Goal: Task Accomplishment & Management: Manage account settings

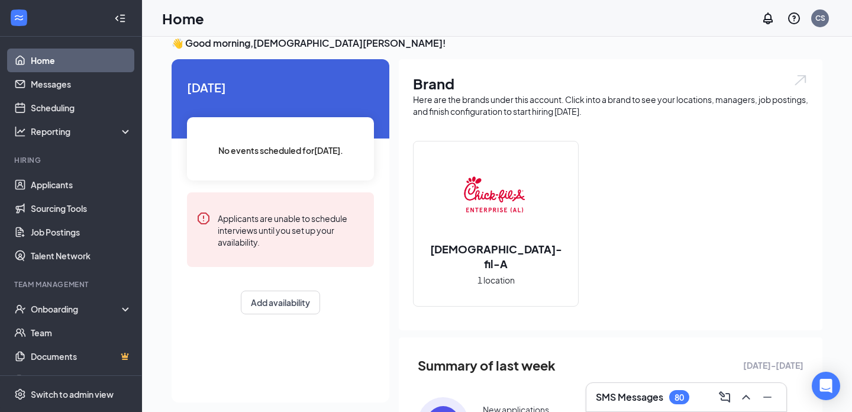
scroll to position [12, 0]
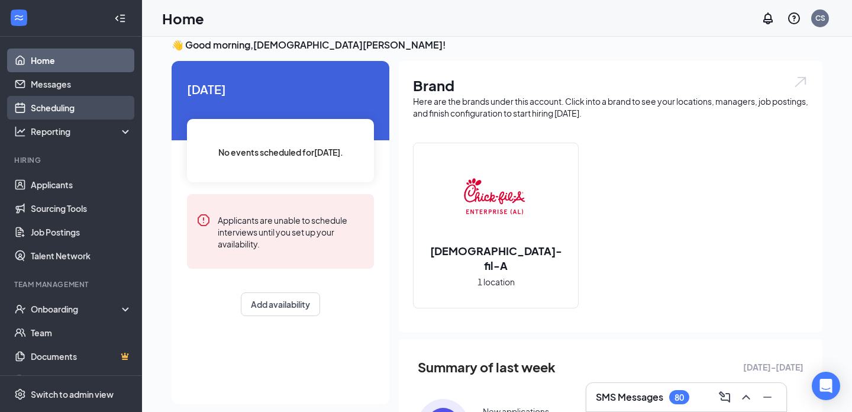
click at [72, 114] on link "Scheduling" at bounding box center [81, 108] width 101 height 24
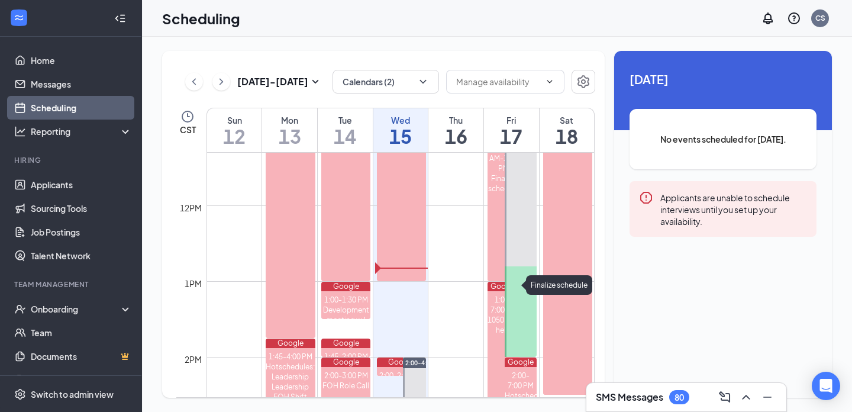
scroll to position [857, 0]
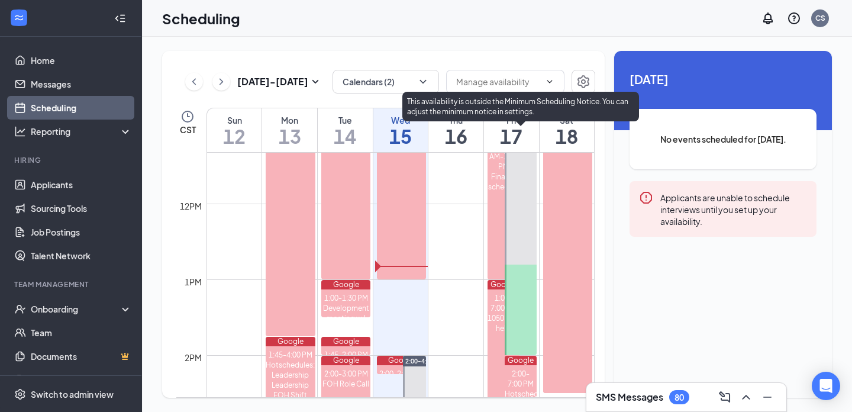
click at [525, 271] on div at bounding box center [520, 241] width 32 height 226
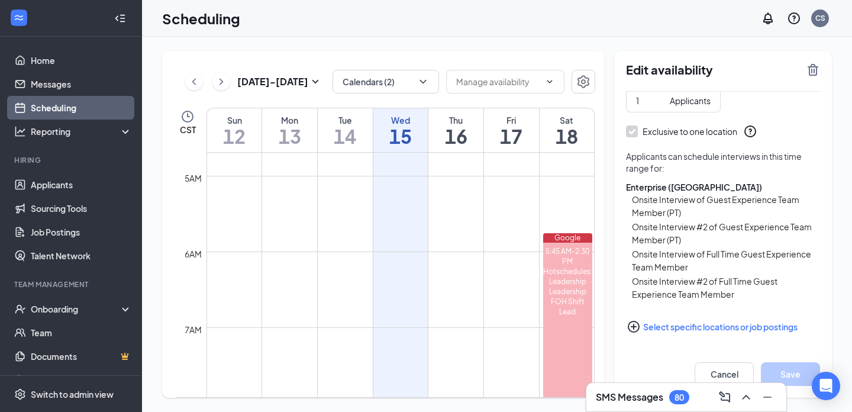
scroll to position [309, 0]
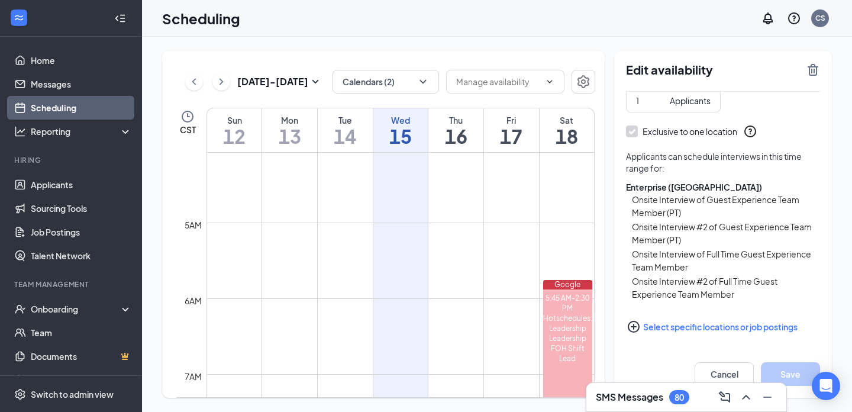
click at [228, 82] on button at bounding box center [221, 82] width 18 height 18
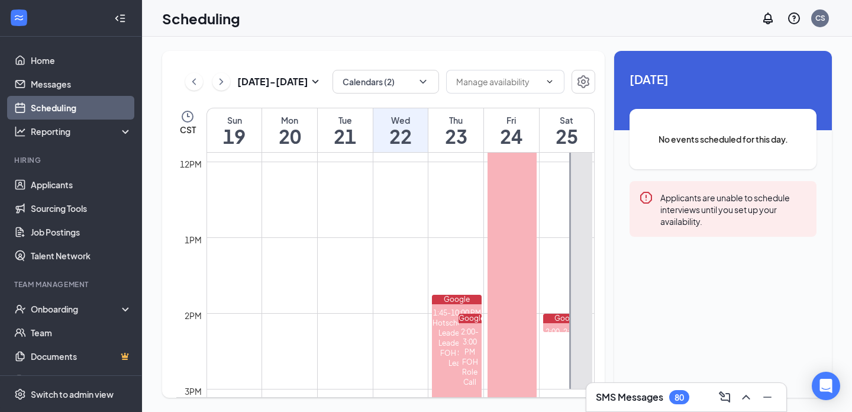
scroll to position [915, 0]
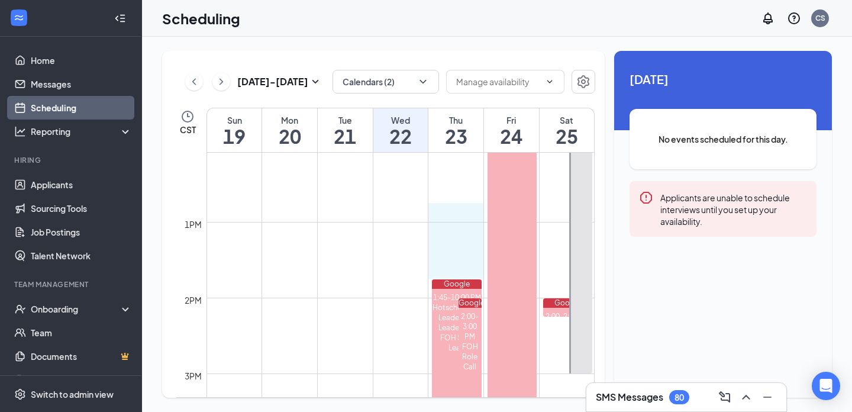
drag, startPoint x: 457, startPoint y: 221, endPoint x: 456, endPoint y: 276, distance: 54.4
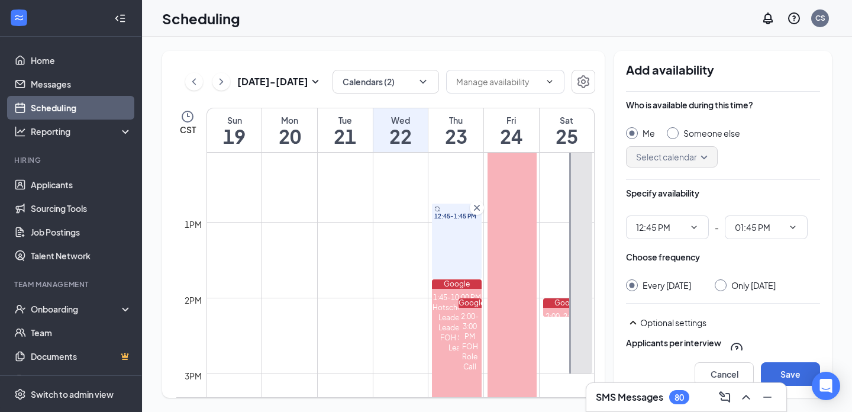
click at [473, 208] on icon "Cross" at bounding box center [477, 208] width 12 height 12
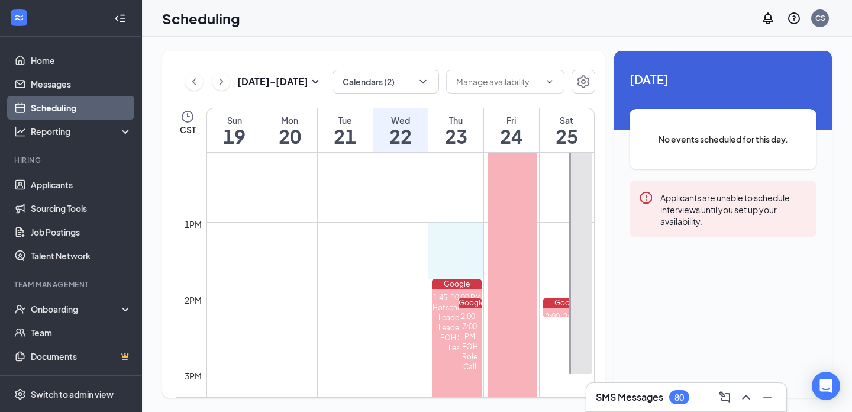
drag, startPoint x: 468, startPoint y: 222, endPoint x: 482, endPoint y: 276, distance: 54.9
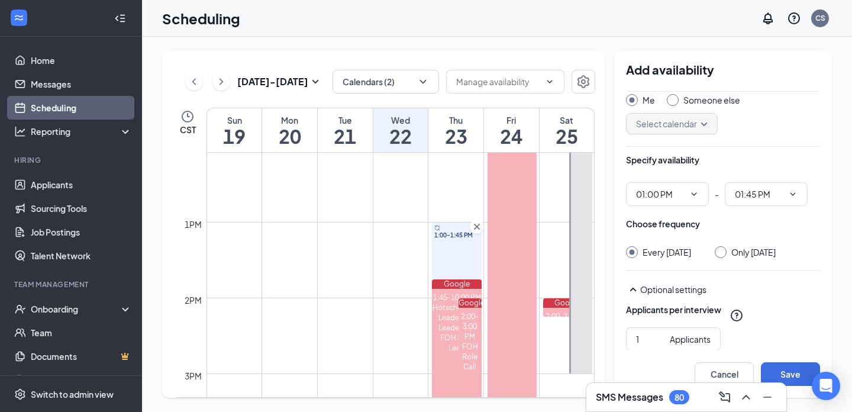
click at [723, 250] on input "Only [DATE]" at bounding box center [718, 250] width 8 height 8
radio input "true"
radio input "false"
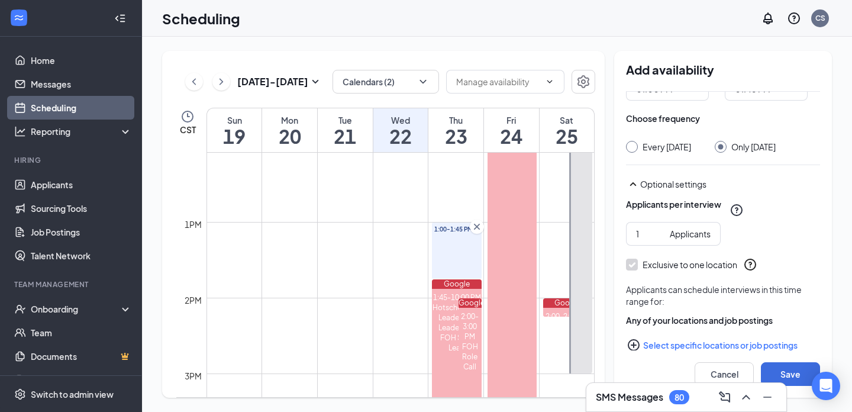
scroll to position [169, 0]
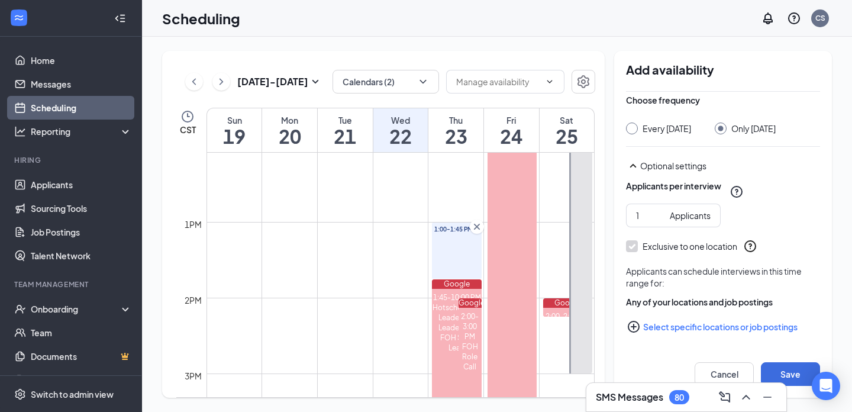
click at [689, 322] on button "Select specific locations or job postings" at bounding box center [723, 327] width 194 height 24
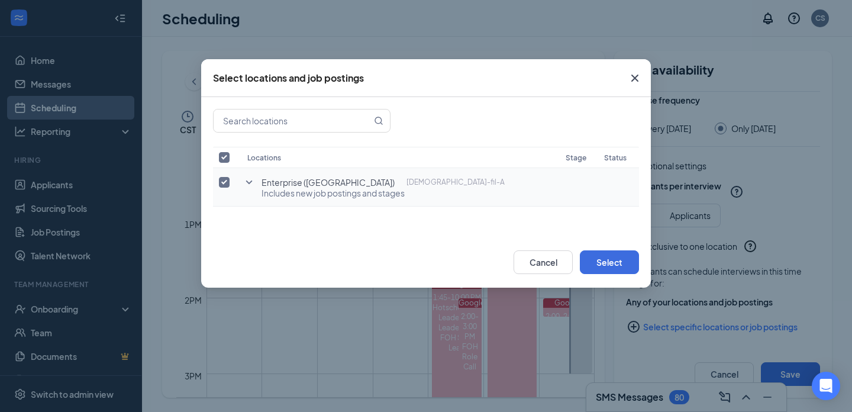
click at [252, 179] on icon "SmallChevronDown" at bounding box center [249, 182] width 14 height 14
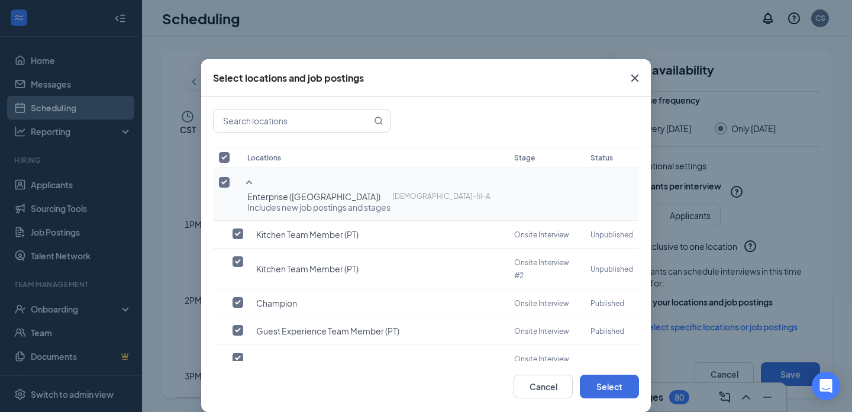
click at [224, 158] on input "checkbox" at bounding box center [224, 157] width 11 height 11
checkbox input "false"
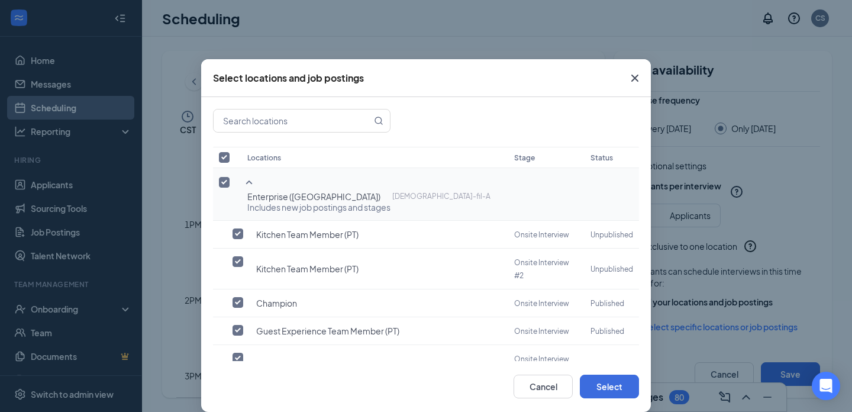
checkbox input "false"
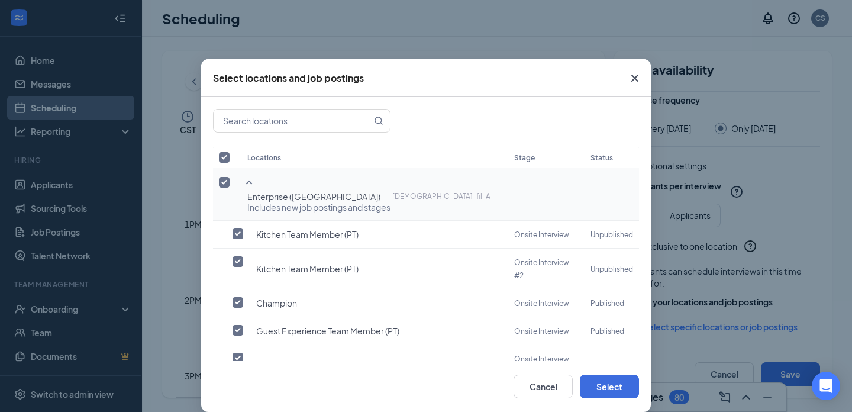
checkbox input "false"
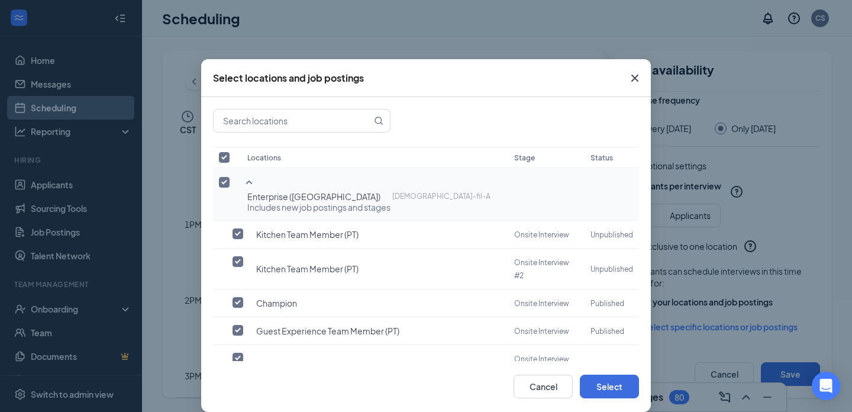
checkbox input "false"
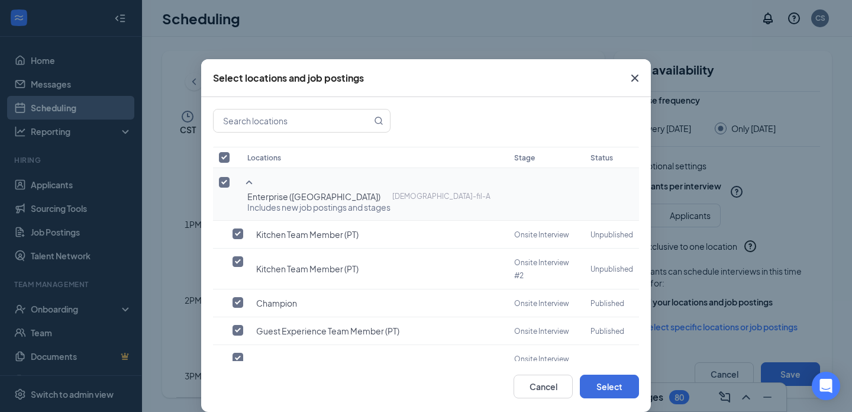
checkbox input "false"
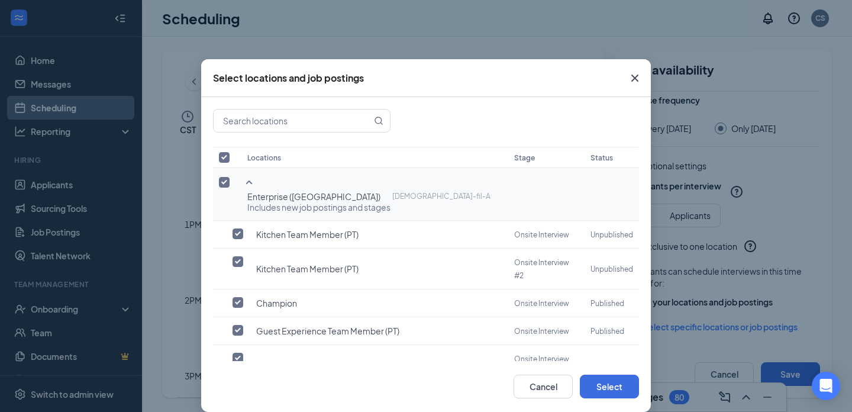
checkbox input "false"
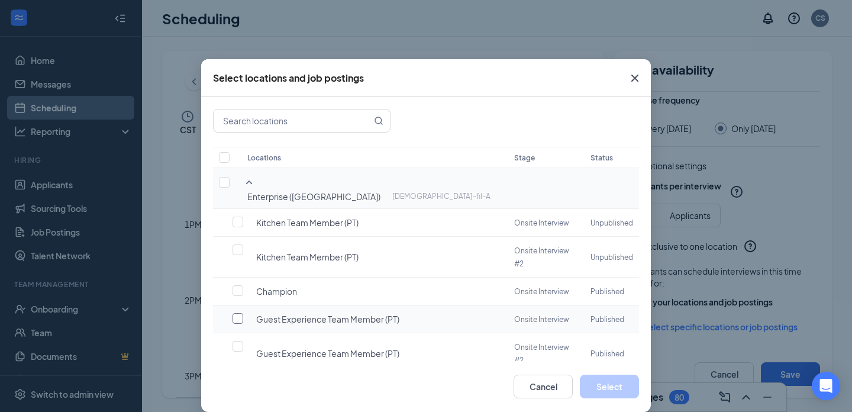
click at [238, 313] on input "checkbox" at bounding box center [237, 318] width 11 height 11
checkbox input "false"
checkbox input "true"
click at [238, 333] on td at bounding box center [227, 353] width 28 height 41
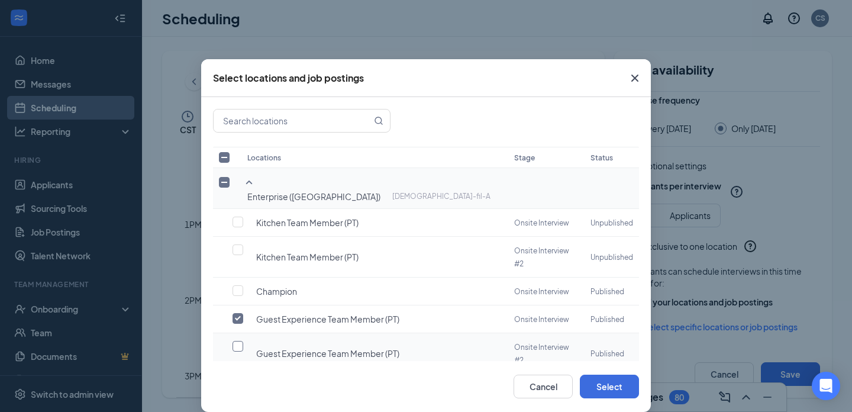
click at [237, 341] on input "checkbox" at bounding box center [237, 346] width 11 height 11
checkbox input "true"
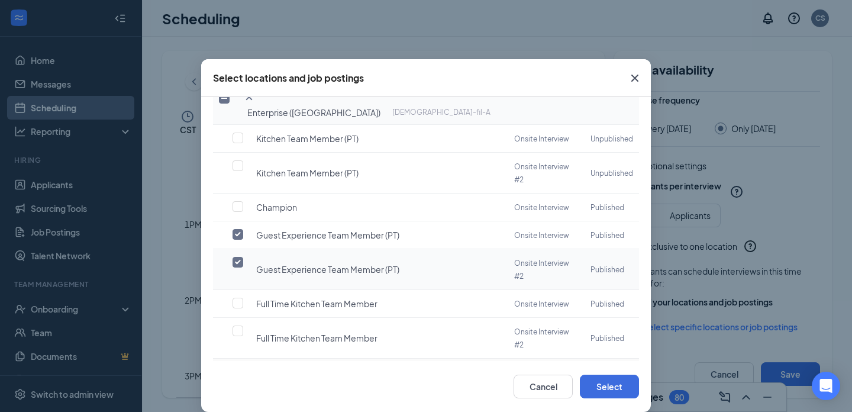
scroll to position [85, 0]
click at [237, 365] on input "checkbox" at bounding box center [237, 370] width 11 height 11
checkbox input "true"
click at [237, 386] on td at bounding box center [227, 406] width 28 height 41
click at [237, 393] on input "checkbox" at bounding box center [237, 398] width 11 height 11
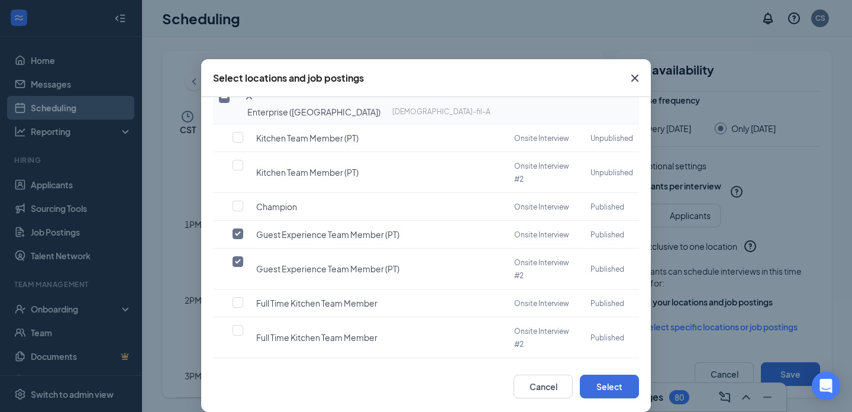
checkbox input "true"
click at [594, 390] on button "Select" at bounding box center [609, 386] width 59 height 24
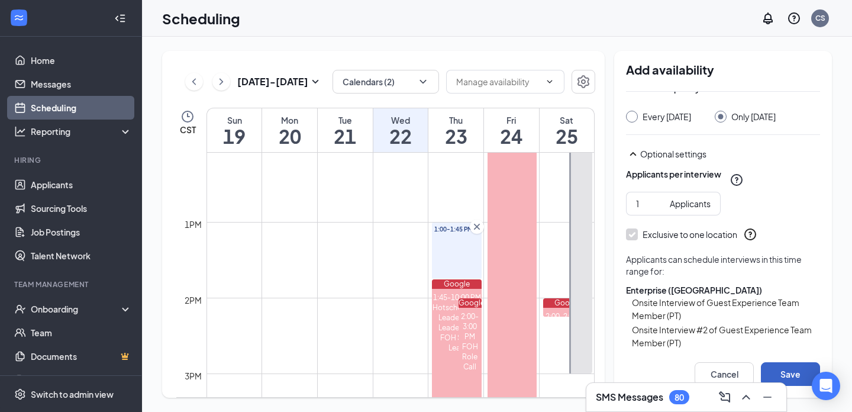
click at [797, 371] on button "Save" at bounding box center [789, 374] width 59 height 24
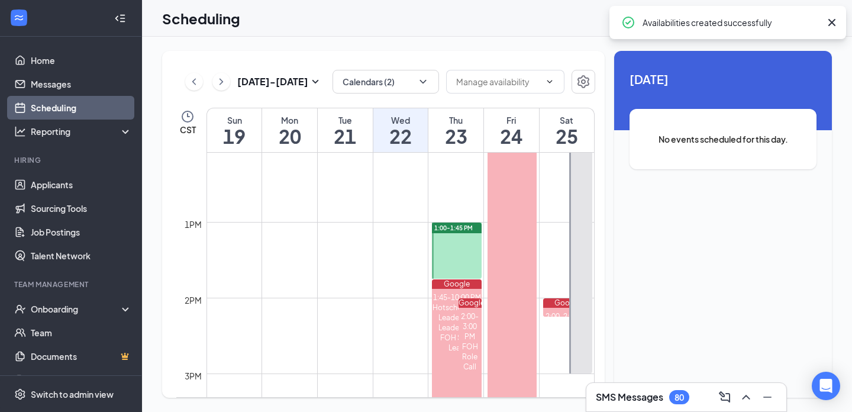
click at [465, 247] on div at bounding box center [456, 250] width 49 height 56
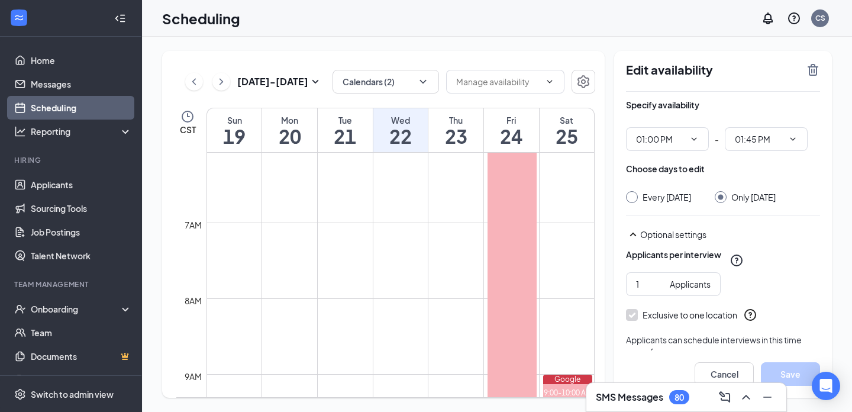
scroll to position [422, 0]
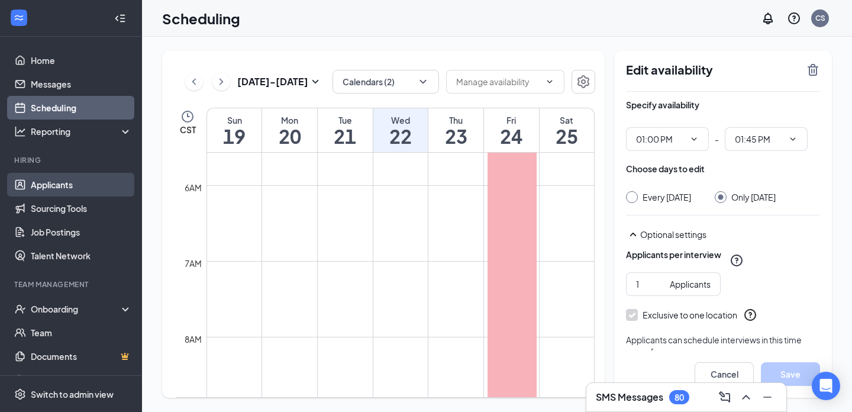
click at [61, 179] on link "Applicants" at bounding box center [81, 185] width 101 height 24
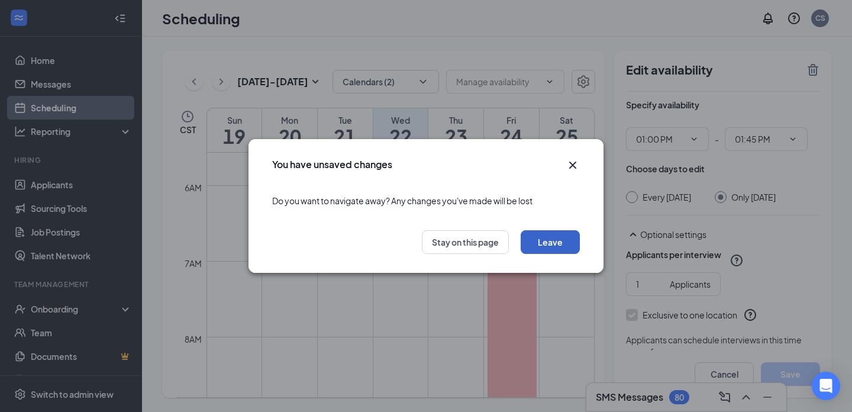
click at [533, 245] on button "Leave" at bounding box center [549, 242] width 59 height 24
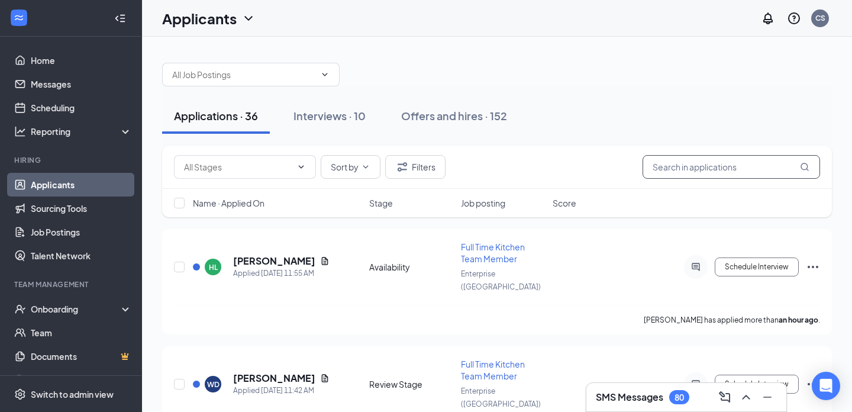
click at [663, 169] on input "text" at bounding box center [730, 167] width 177 height 24
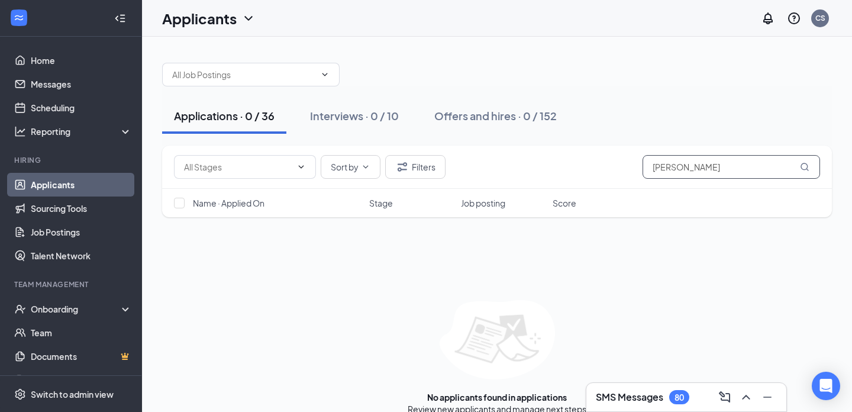
type input "[PERSON_NAME]"
